Goal: Task Accomplishment & Management: Complete application form

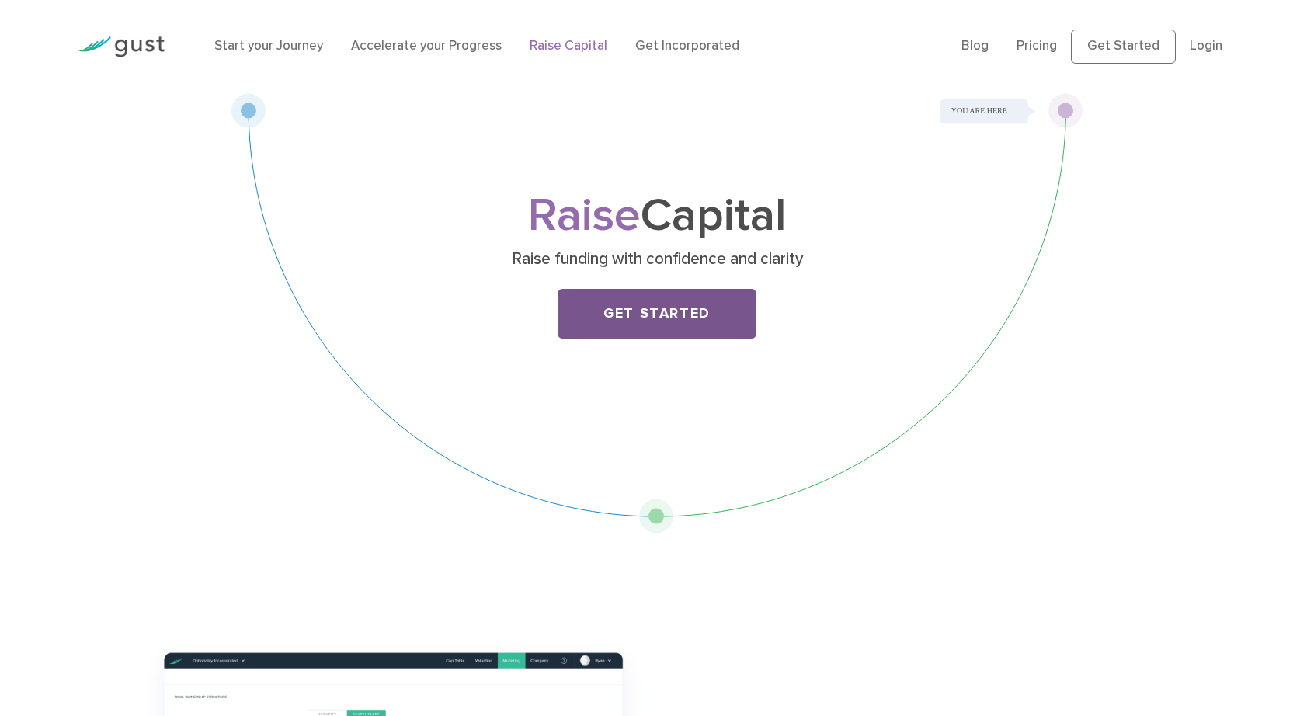
click at [676, 339] on link "Get Started" at bounding box center [657, 314] width 199 height 50
click at [697, 328] on link "Get Started" at bounding box center [657, 314] width 199 height 50
click at [646, 339] on link "Get Started" at bounding box center [657, 314] width 199 height 50
